Goal: Navigation & Orientation: Find specific page/section

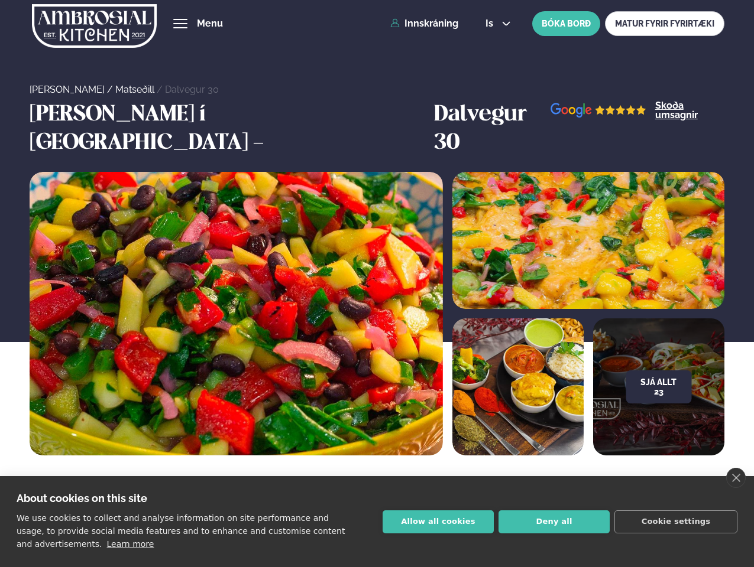
click at [735, 478] on link "close" at bounding box center [736, 478] width 20 height 20
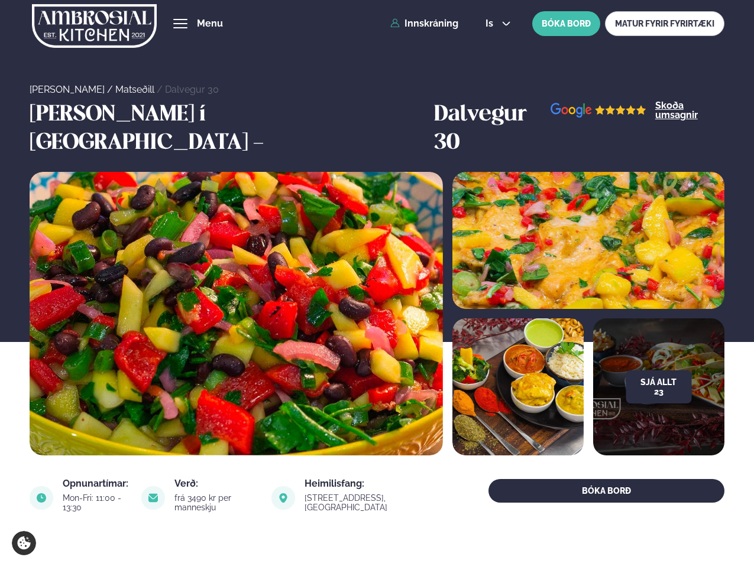
click at [180, 24] on span "hamburger" at bounding box center [180, 23] width 11 height 11
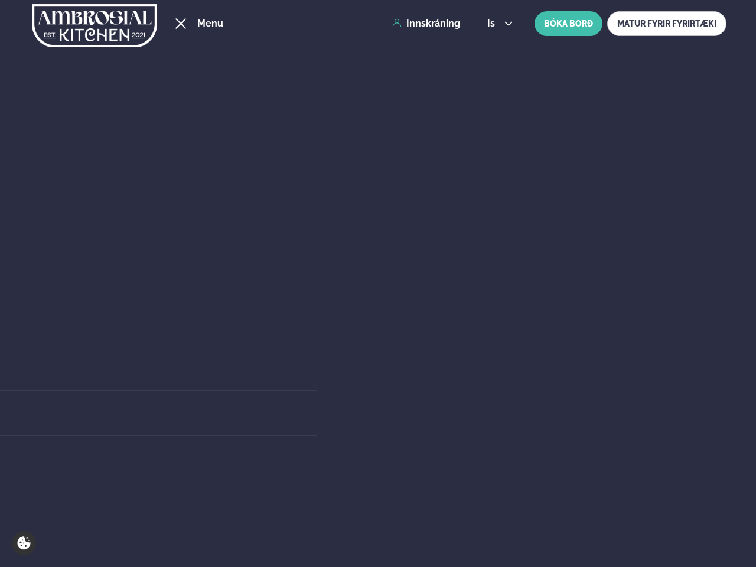
click at [496, 24] on span "is" at bounding box center [493, 23] width 11 height 9
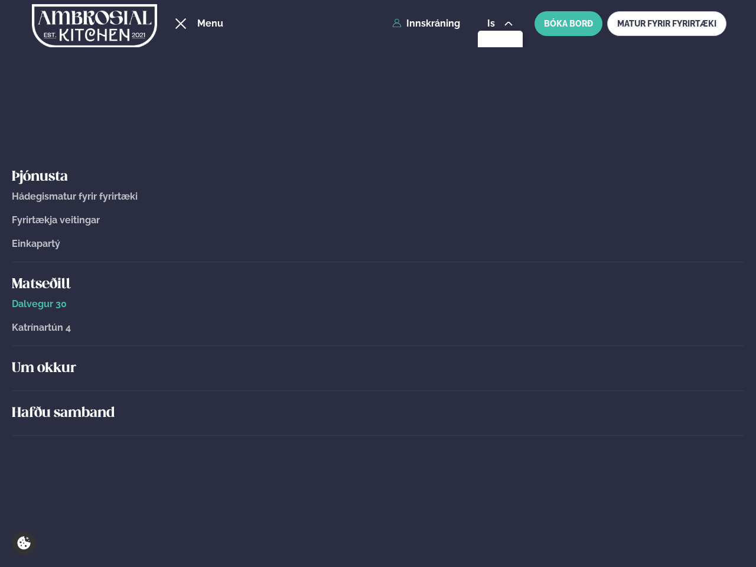
click at [658, 359] on h5 "Um okkur" at bounding box center [378, 368] width 733 height 19
